Goal: Transaction & Acquisition: Purchase product/service

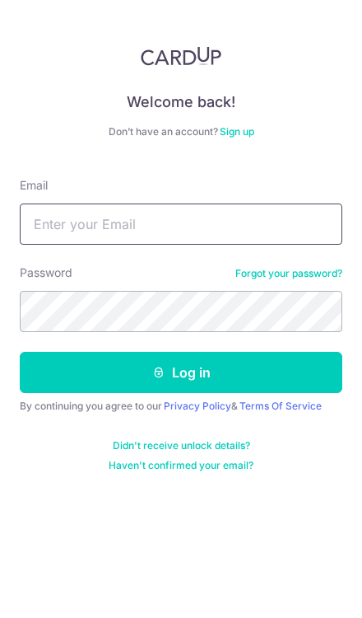
type input "alephtavcoinlaundry@gmail.com"
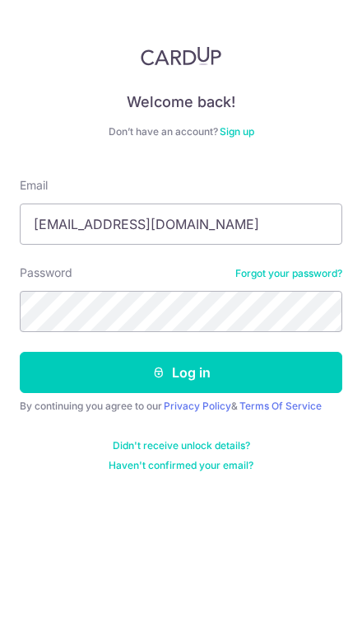
click at [181, 372] on button "Log in" at bounding box center [181, 372] width 323 height 41
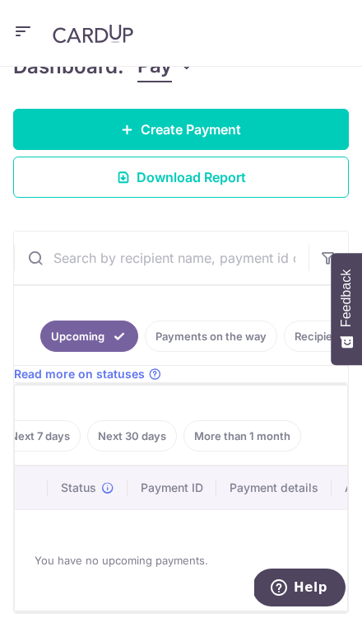
scroll to position [0, 106]
click at [231, 334] on link "Payments on the way" at bounding box center [211, 335] width 133 height 31
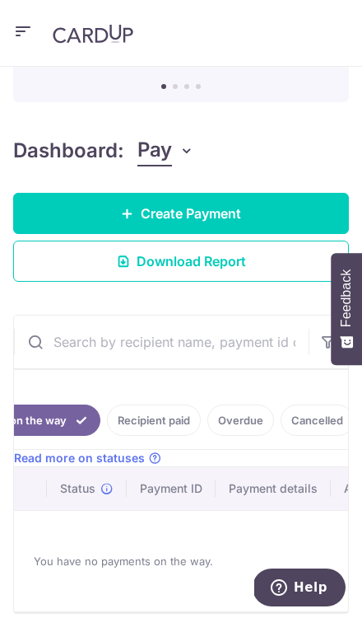
scroll to position [0, 182]
click at [147, 423] on link "Recipient paid" at bounding box center [149, 419] width 94 height 31
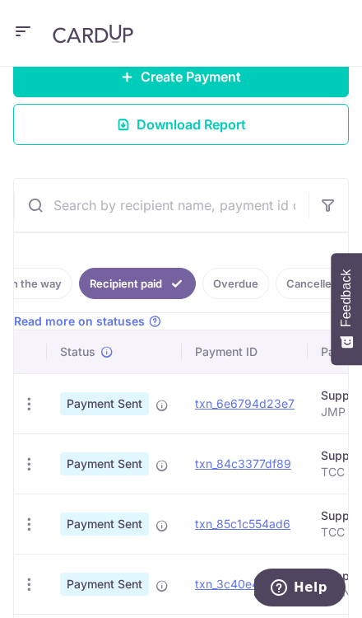
scroll to position [0, 0]
click at [278, 72] on link "Create Payment" at bounding box center [181, 76] width 336 height 41
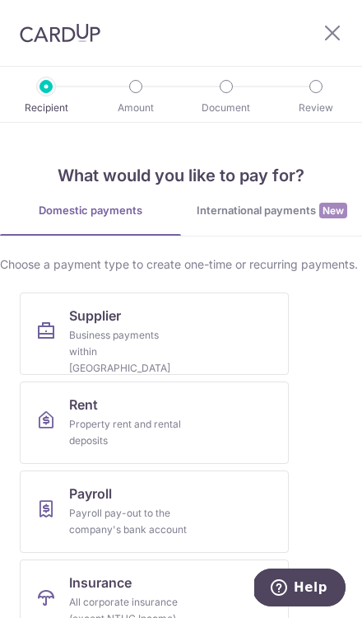
click at [220, 325] on link "Supplier Business payments within Singapore" at bounding box center [154, 333] width 269 height 82
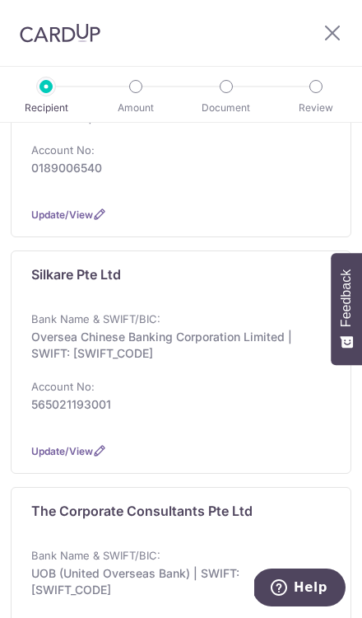
scroll to position [880, 0]
click at [212, 329] on p "Oversea Chinese Banking Corporation Limited | SWIFT: OCBCSGSGXXX" at bounding box center [176, 345] width 290 height 33
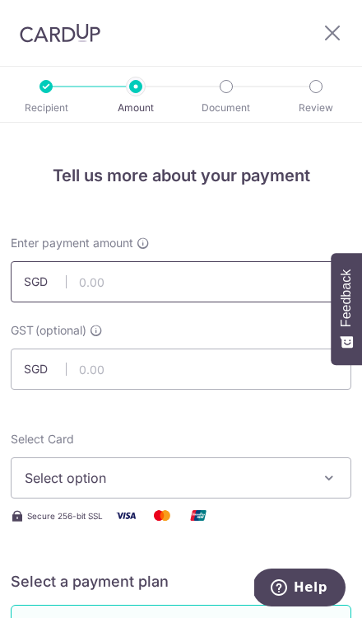
click at [232, 284] on input "text" at bounding box center [181, 281] width 341 height 41
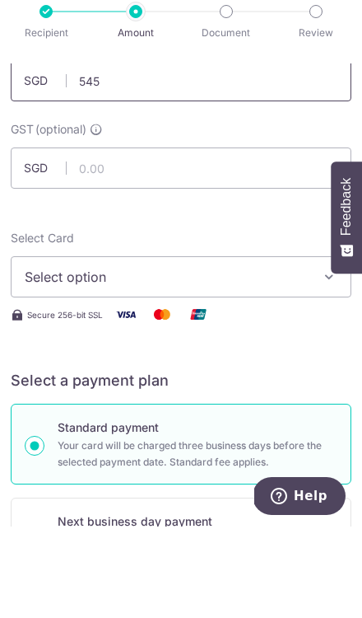
scroll to position [146, 0]
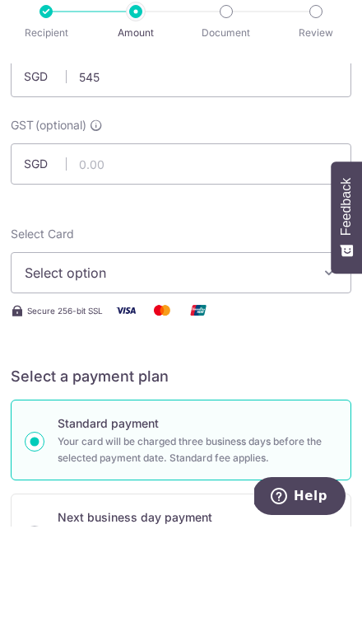
click at [263, 354] on span "Select option" at bounding box center [170, 364] width 290 height 20
type input "545.00"
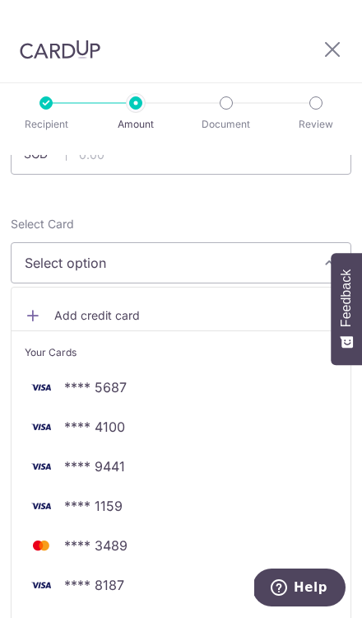
scroll to position [256, 0]
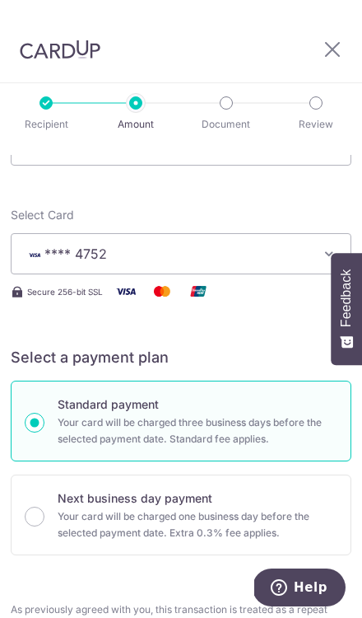
click at [272, 385] on div "Standard payment Your card will be charged three business days before the selec…" at bounding box center [181, 421] width 341 height 81
radio input "true"
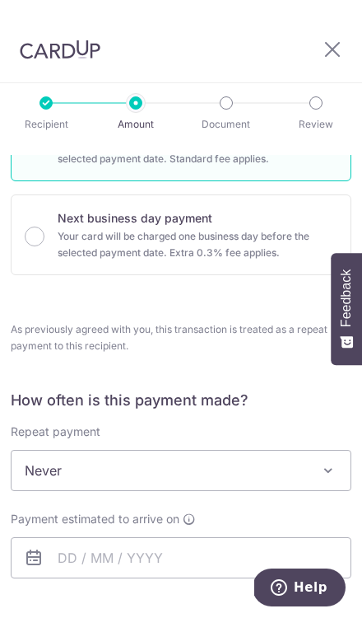
scroll to position [587, 0]
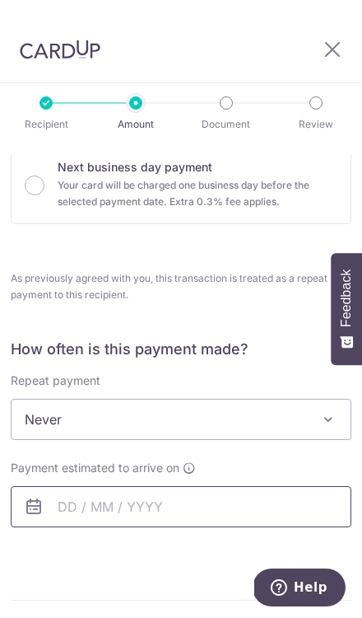
click at [91, 486] on input "text" at bounding box center [181, 506] width 341 height 41
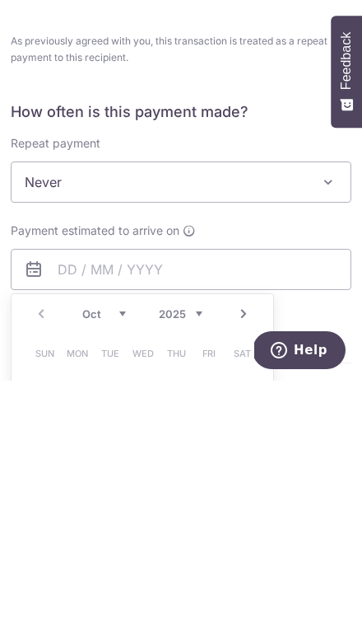
type input "08/10/2025"
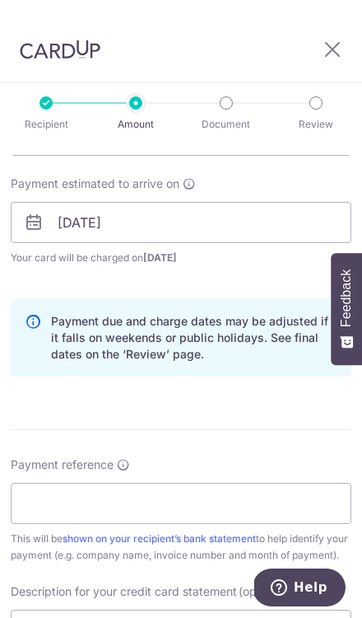
scroll to position [871, 0]
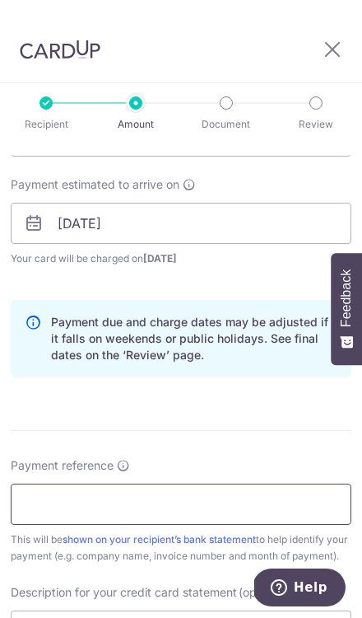
click at [165, 483] on input "Payment reference" at bounding box center [181, 503] width 341 height 41
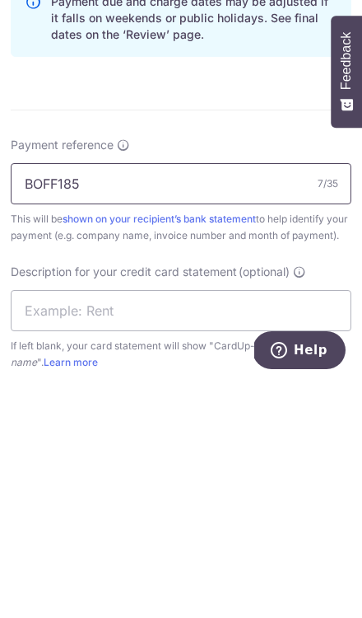
scroll to position [981, 0]
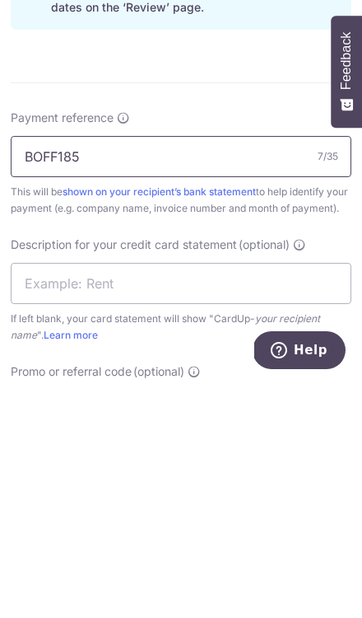
type input "BOFF185"
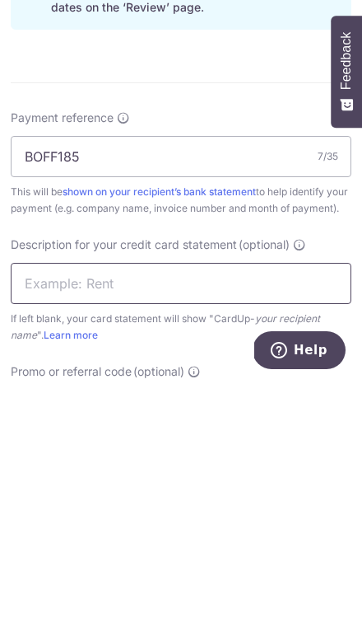
click at [228, 500] on input "text" at bounding box center [181, 520] width 341 height 41
type input "SK INV 25 0450"
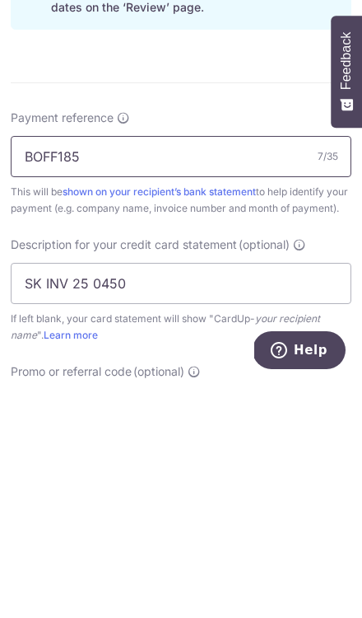
click at [215, 373] on input "BOFF185" at bounding box center [181, 393] width 341 height 41
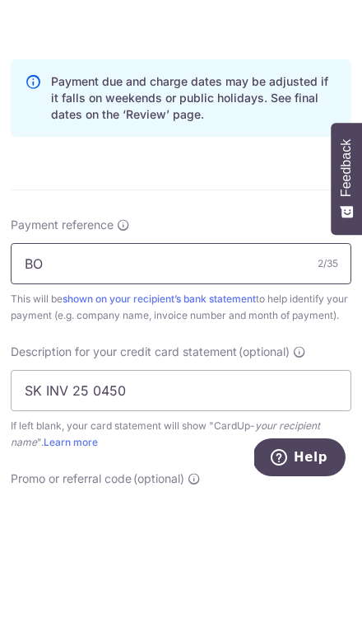
type input "B"
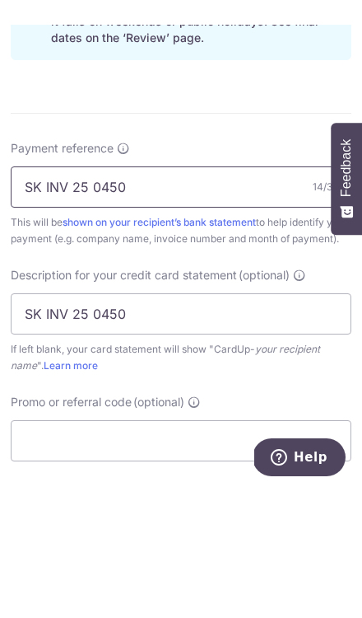
scroll to position [1076, 0]
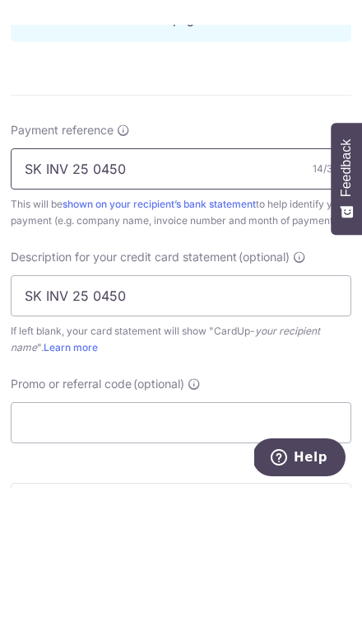
type input "SK INV 25 0450"
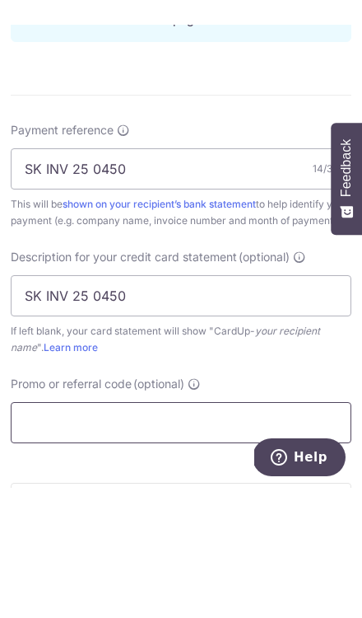
click at [236, 532] on input "Promo or referral code (optional)" at bounding box center [181, 552] width 341 height 41
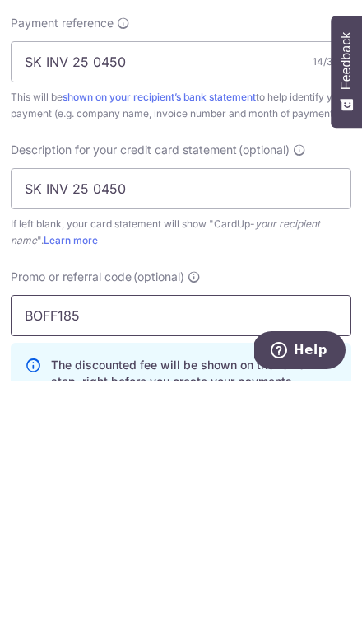
type input "BOFF185"
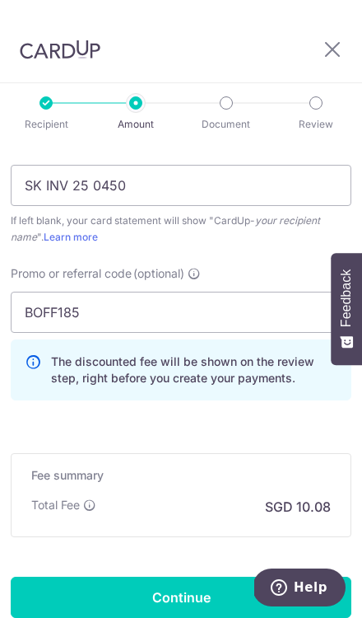
scroll to position [1317, 0]
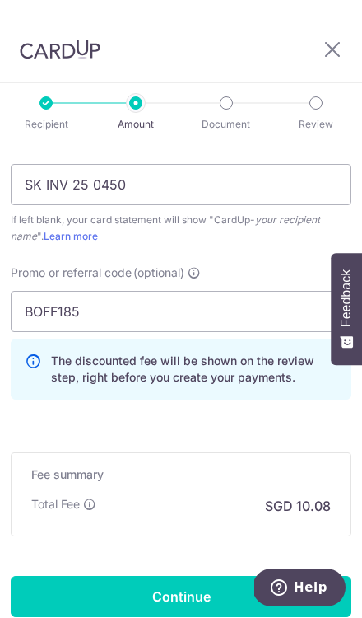
click at [251, 576] on input "Continue" at bounding box center [181, 596] width 341 height 41
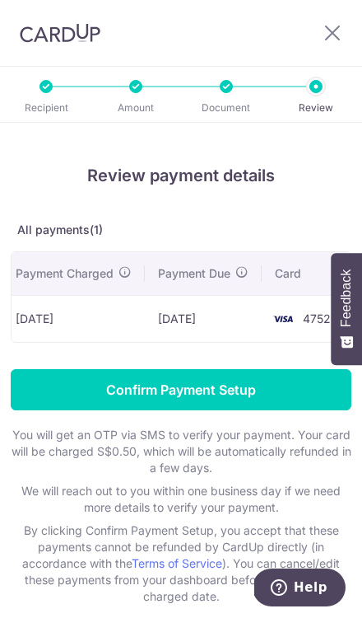
scroll to position [0, 594]
click at [232, 392] on input "Confirm Payment Setup" at bounding box center [181, 389] width 341 height 41
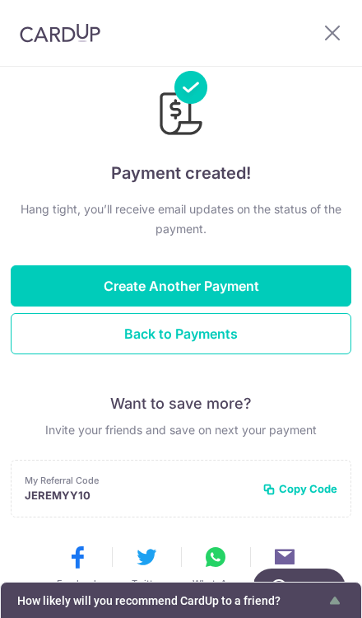
scroll to position [14, 0]
